Goal: Task Accomplishment & Management: Use online tool/utility

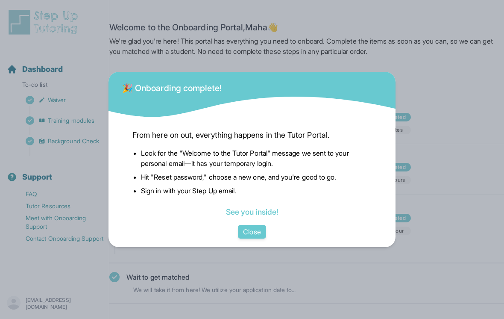
click at [251, 238] on button "Close" at bounding box center [252, 232] width 28 height 14
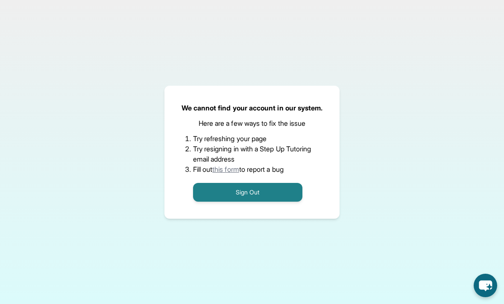
click at [255, 200] on button "Sign Out" at bounding box center [247, 192] width 109 height 19
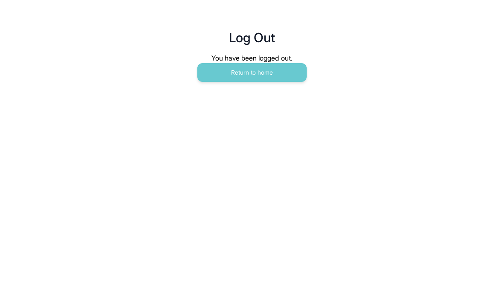
click at [252, 76] on button "Return to home" at bounding box center [251, 72] width 109 height 19
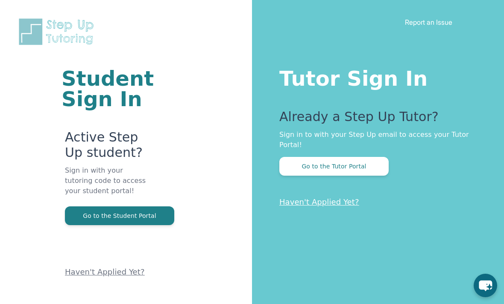
click at [332, 166] on button "Go to the Tutor Portal" at bounding box center [333, 166] width 109 height 19
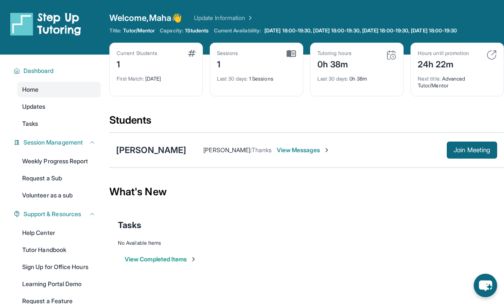
click at [474, 149] on span "Join Meeting" at bounding box center [472, 150] width 37 height 5
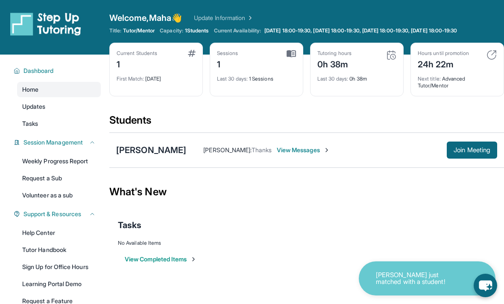
click at [482, 149] on span "Join Meeting" at bounding box center [472, 150] width 37 height 5
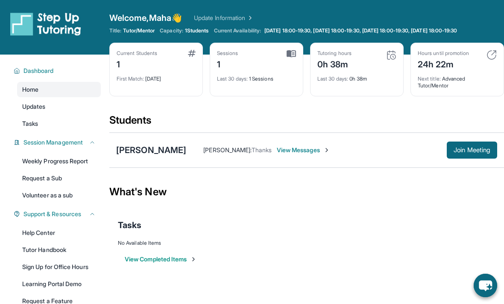
click at [475, 152] on span "Join Meeting" at bounding box center [472, 150] width 37 height 5
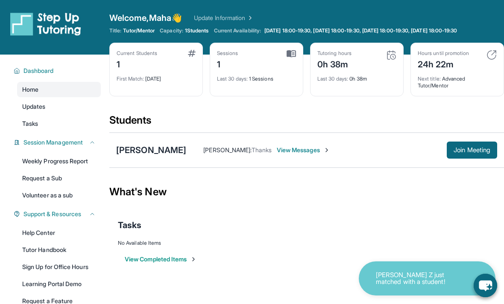
click at [454, 149] on span "Join Meeting" at bounding box center [472, 150] width 37 height 5
click at [474, 143] on button "Join Meeting" at bounding box center [472, 150] width 50 height 17
click at [328, 151] on img at bounding box center [326, 150] width 7 height 7
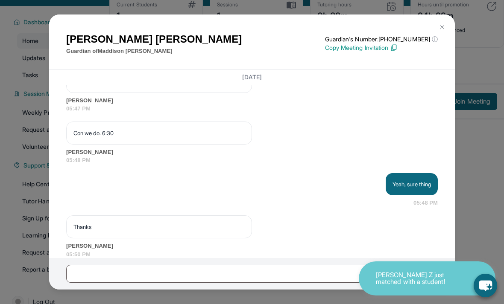
scroll to position [55, 0]
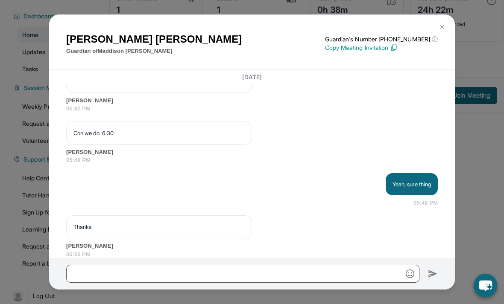
click at [454, 61] on div "Erika Sanchez Guardian of Maddison Romero Guardian's Number: +12137881611 ⓘ Thi…" at bounding box center [252, 42] width 406 height 55
click at [442, 29] on img at bounding box center [442, 27] width 7 height 7
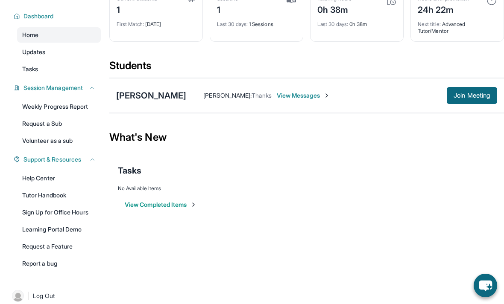
click at [167, 97] on div "[PERSON_NAME]" at bounding box center [151, 96] width 70 height 12
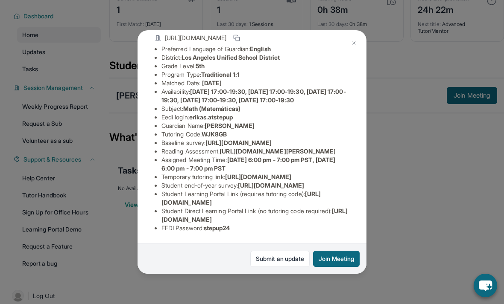
scroll to position [73, 10]
click at [347, 47] on button at bounding box center [353, 43] width 17 height 17
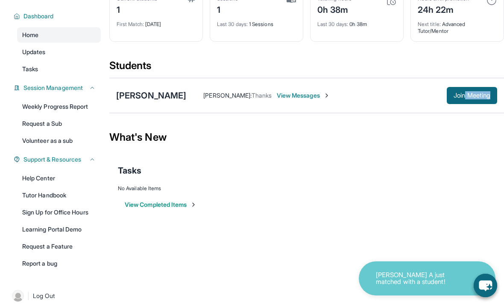
click at [401, 134] on div "What's New" at bounding box center [306, 138] width 395 height 38
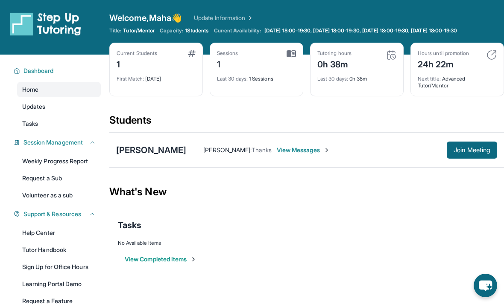
click at [469, 144] on button "Join Meeting" at bounding box center [472, 150] width 50 height 17
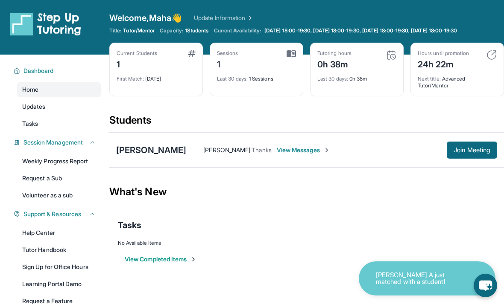
click at [176, 148] on div "[PERSON_NAME]" at bounding box center [151, 150] width 70 height 12
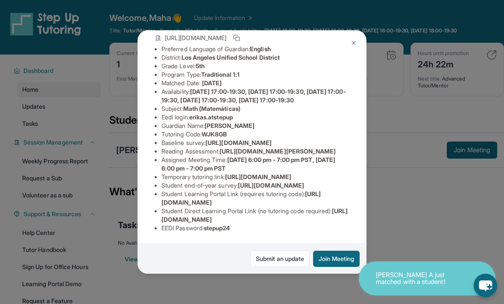
scroll to position [145, 0]
click at [328, 267] on button "Join Meeting" at bounding box center [336, 259] width 47 height 16
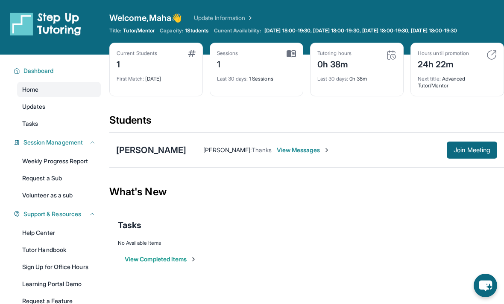
click at [476, 149] on span "Join Meeting" at bounding box center [472, 150] width 37 height 5
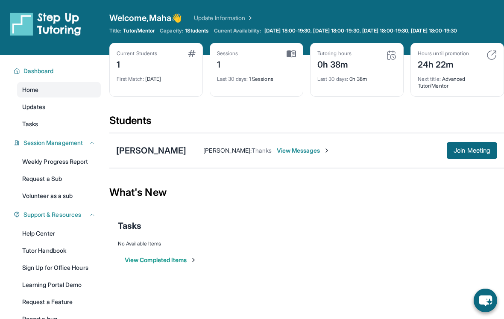
click at [474, 150] on span "Join Meeting" at bounding box center [472, 150] width 37 height 5
click at [471, 148] on span "Join Meeting" at bounding box center [472, 150] width 37 height 5
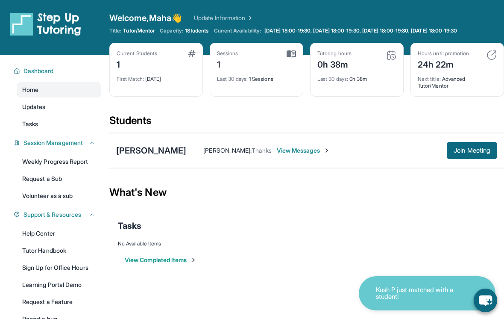
click at [476, 143] on button "Join Meeting" at bounding box center [472, 150] width 50 height 17
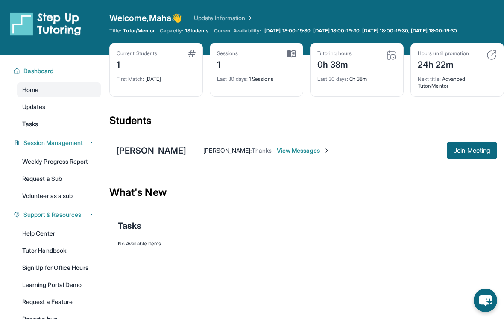
click at [481, 152] on span "Join Meeting" at bounding box center [472, 150] width 37 height 5
click at [482, 155] on button "Join Meeting" at bounding box center [472, 150] width 50 height 17
click at [177, 142] on div "Maddison Romero Erika Sanchez : Thanks View Messages Join Meeting" at bounding box center [306, 150] width 395 height 35
click at [175, 149] on div "[PERSON_NAME]" at bounding box center [151, 150] width 70 height 12
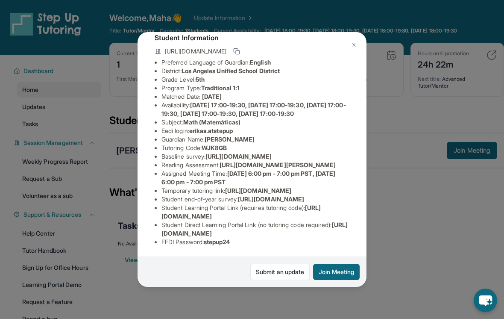
scroll to position [145, 1]
click at [243, 243] on li "EEDI Password : stepup24" at bounding box center [255, 241] width 188 height 9
click at [337, 275] on button "Join Meeting" at bounding box center [336, 271] width 47 height 16
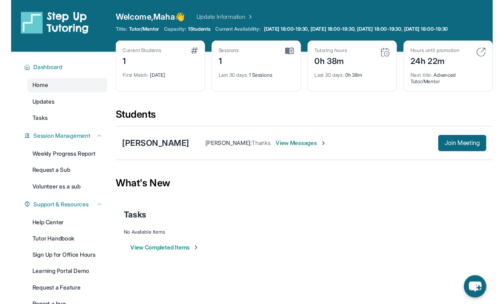
scroll to position [55, 0]
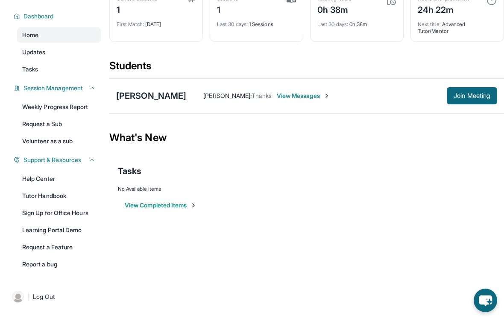
click at [358, 178] on div "Tasks" at bounding box center [306, 170] width 377 height 29
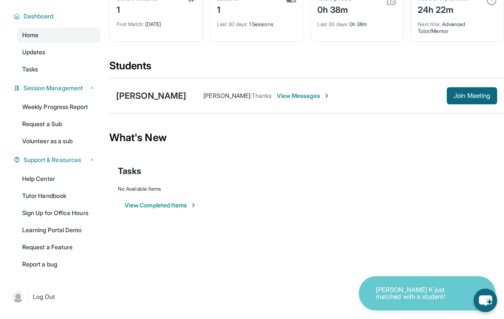
click at [59, 228] on link "Learning Portal Demo" at bounding box center [59, 229] width 84 height 15
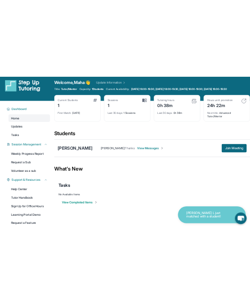
scroll to position [0, 0]
